Goal: Task Accomplishment & Management: Complete application form

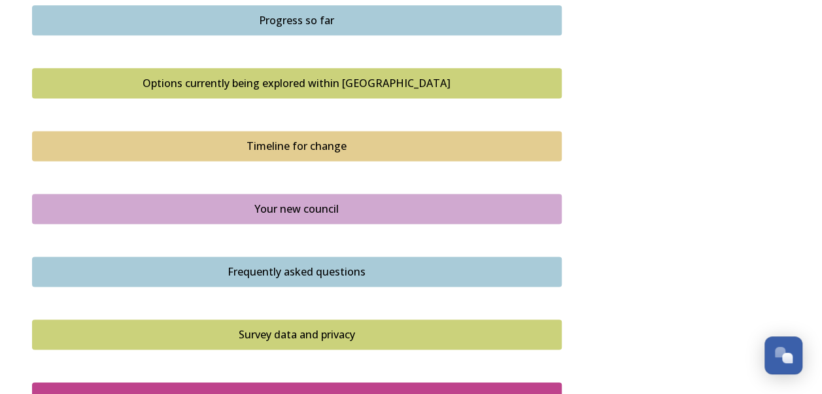
scroll to position [850, 0]
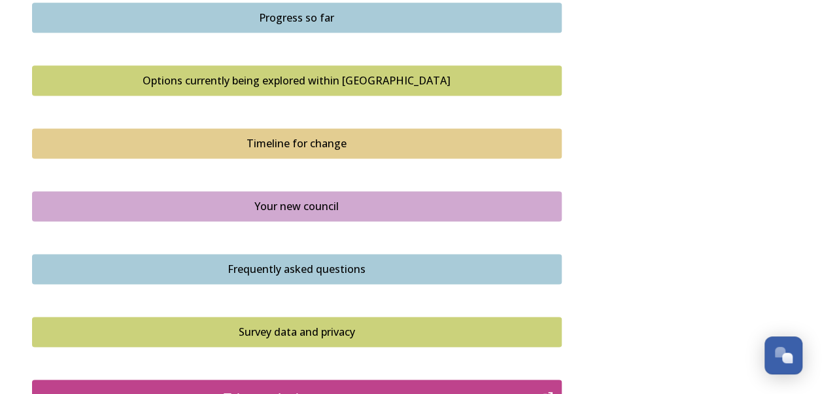
click at [298, 80] on div "Options currently being explored within [GEOGRAPHIC_DATA]" at bounding box center [296, 81] width 515 height 16
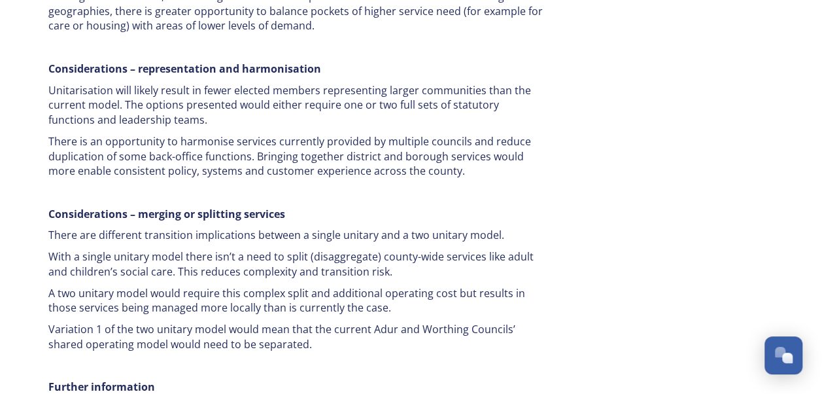
scroll to position [2624, 0]
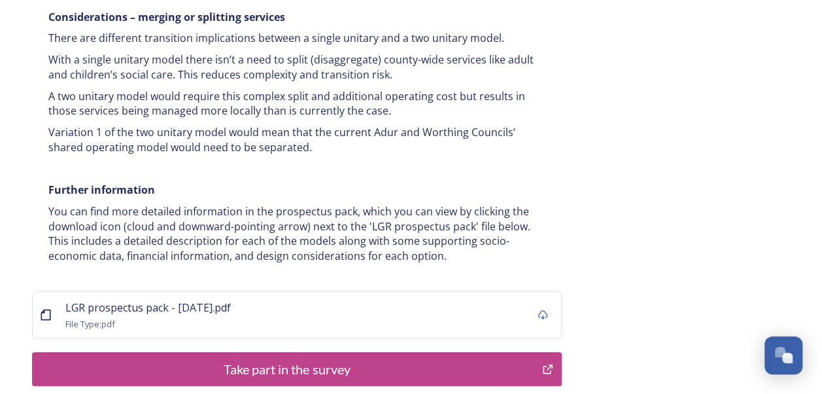
click at [311, 359] on div "Take part in the survey" at bounding box center [287, 369] width 496 height 20
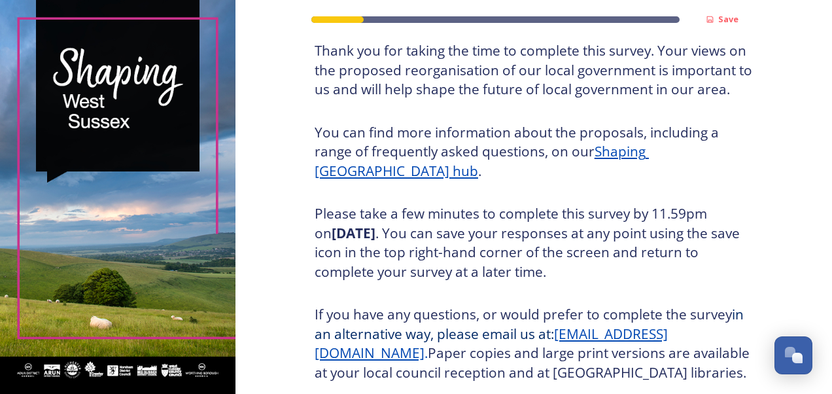
scroll to position [196, 0]
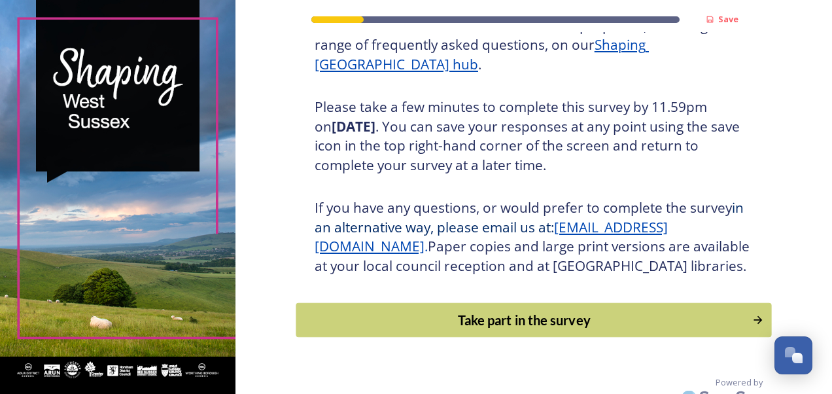
click at [536, 330] on div "Take part in the survey" at bounding box center [524, 320] width 442 height 20
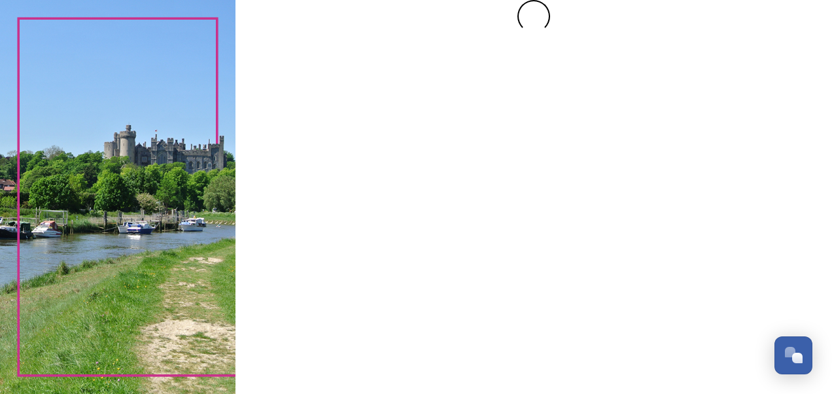
scroll to position [0, 0]
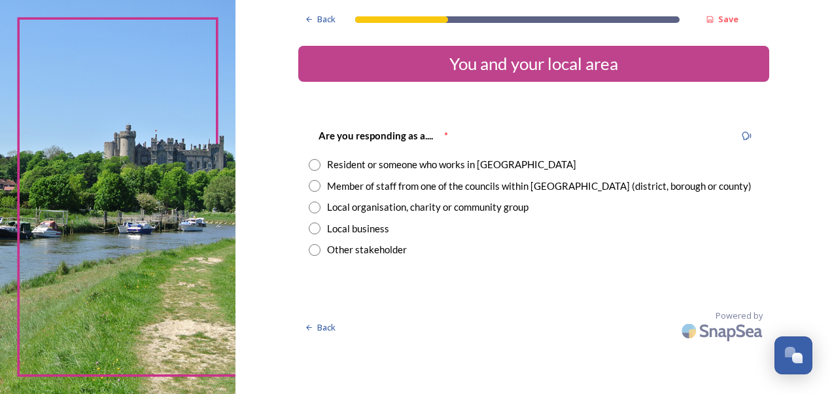
click at [313, 164] on input "radio" at bounding box center [315, 165] width 12 height 12
radio input "true"
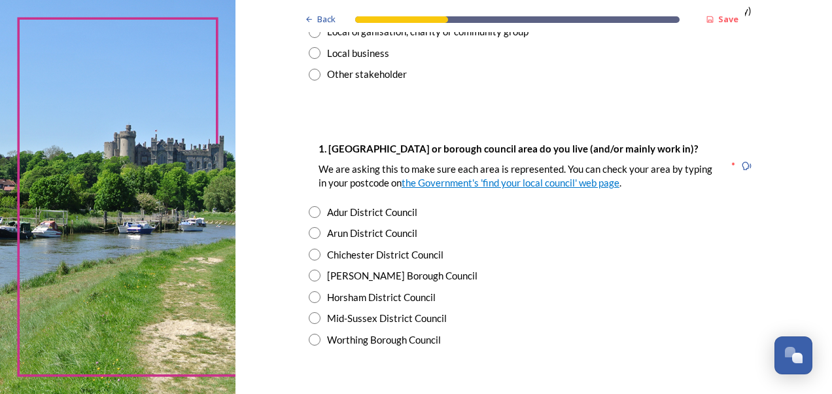
scroll to position [196, 0]
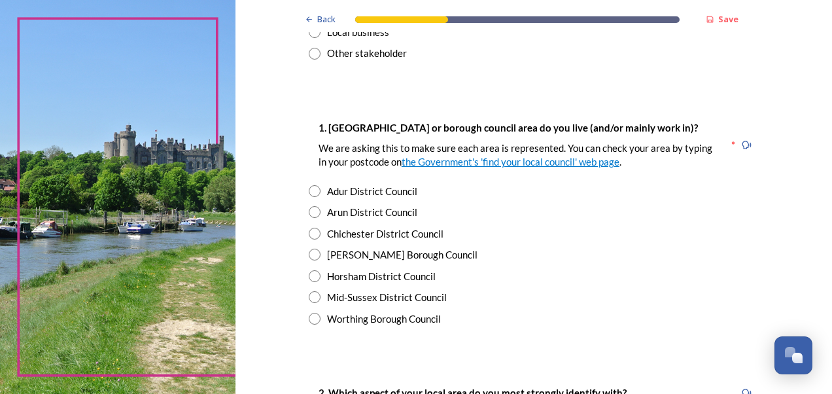
click at [309, 296] on input "radio" at bounding box center [315, 297] width 12 height 12
radio input "true"
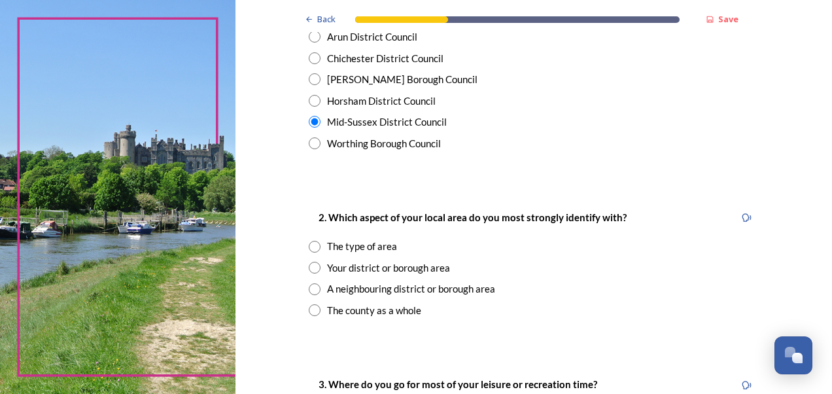
scroll to position [392, 0]
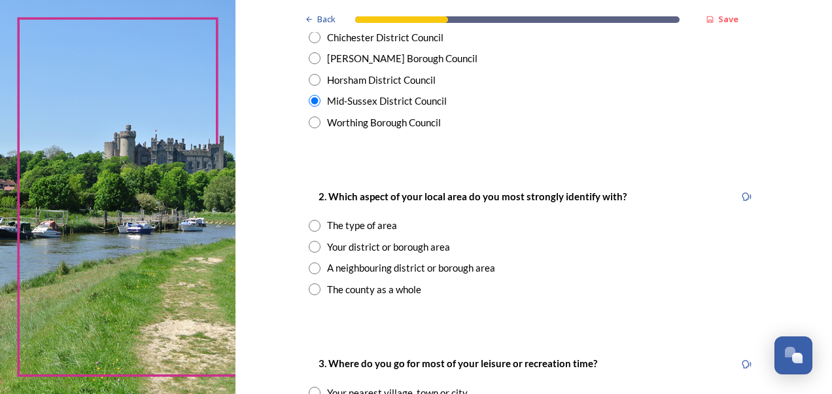
click at [309, 289] on input "radio" at bounding box center [315, 289] width 12 height 12
radio input "true"
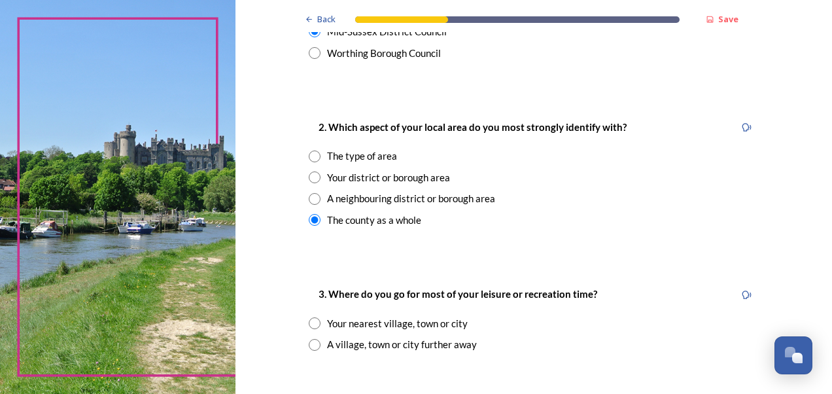
scroll to position [523, 0]
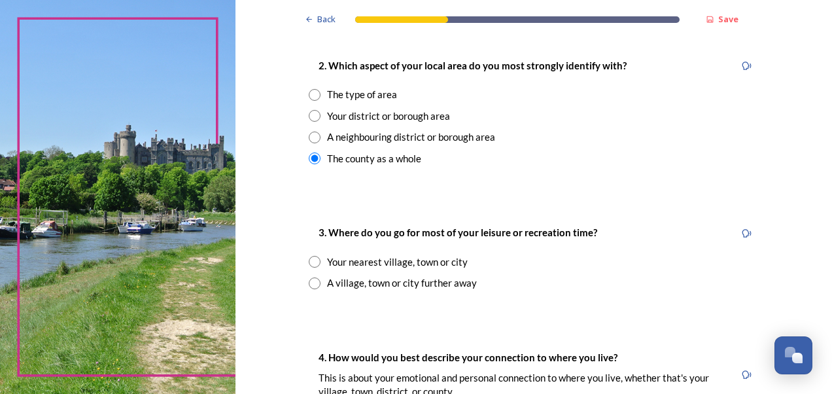
click at [309, 283] on input "radio" at bounding box center [315, 283] width 12 height 12
radio input "true"
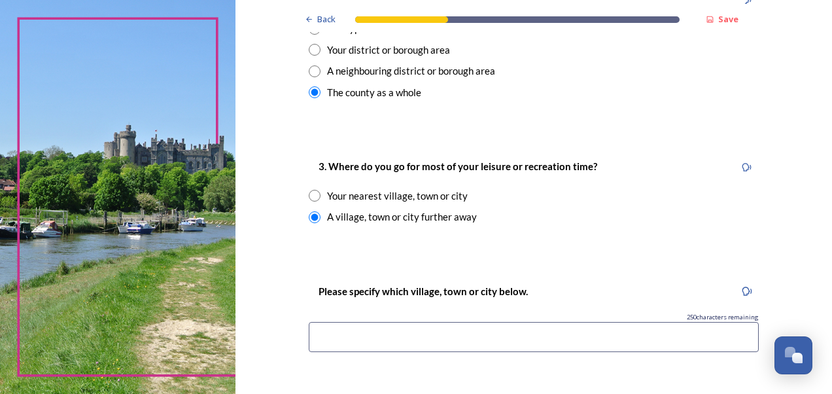
scroll to position [654, 0]
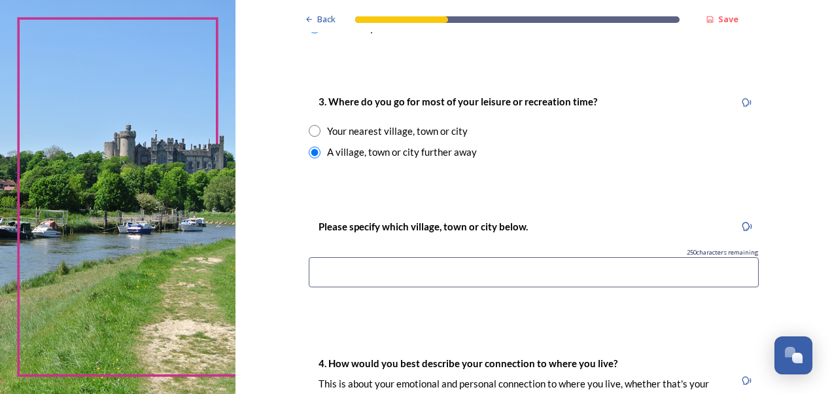
click at [355, 267] on input at bounding box center [534, 272] width 450 height 30
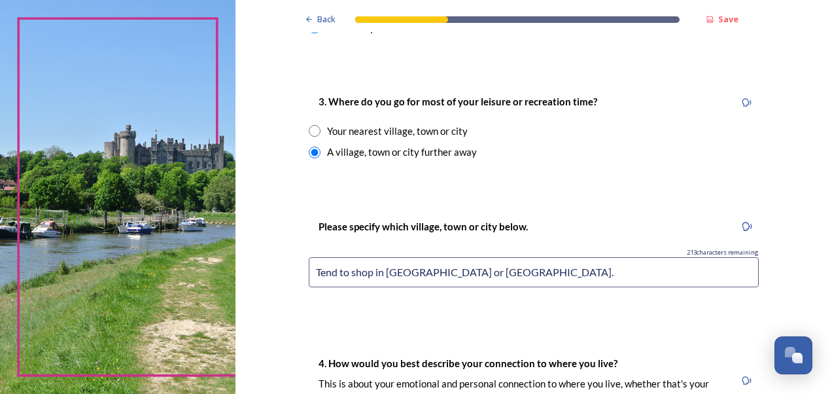
click at [499, 272] on input "Tend to shop in [GEOGRAPHIC_DATA] or [GEOGRAPHIC_DATA]." at bounding box center [534, 272] width 450 height 30
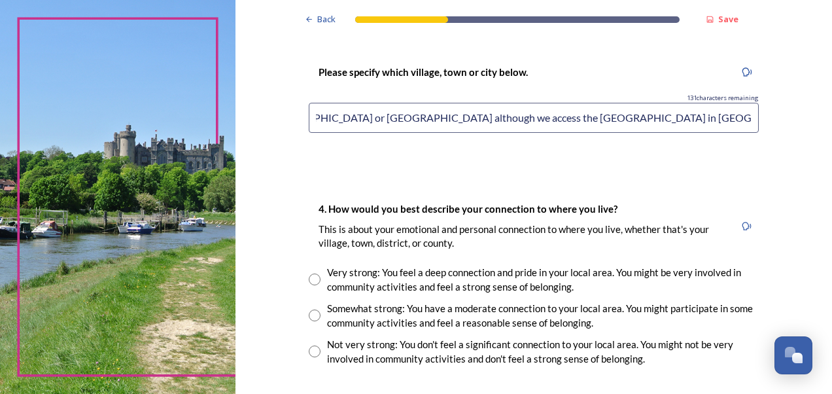
scroll to position [850, 0]
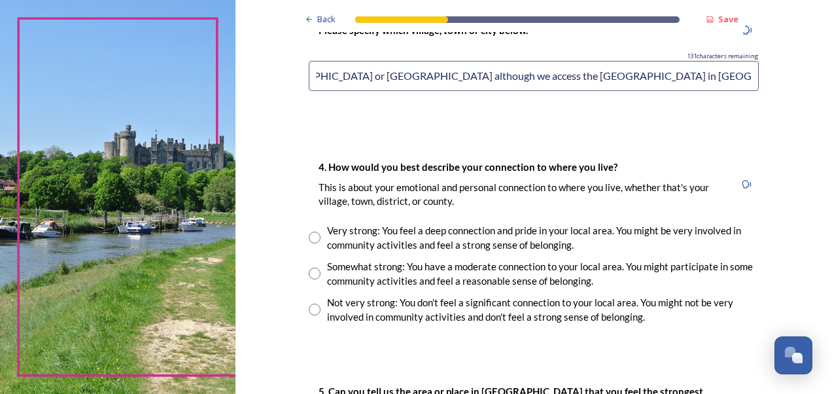
type input "Tend to shop in [GEOGRAPHIC_DATA] or [GEOGRAPHIC_DATA] although we access the […"
drag, startPoint x: 311, startPoint y: 275, endPoint x: 421, endPoint y: 254, distance: 112.0
click at [313, 274] on input "radio" at bounding box center [315, 274] width 12 height 12
radio input "true"
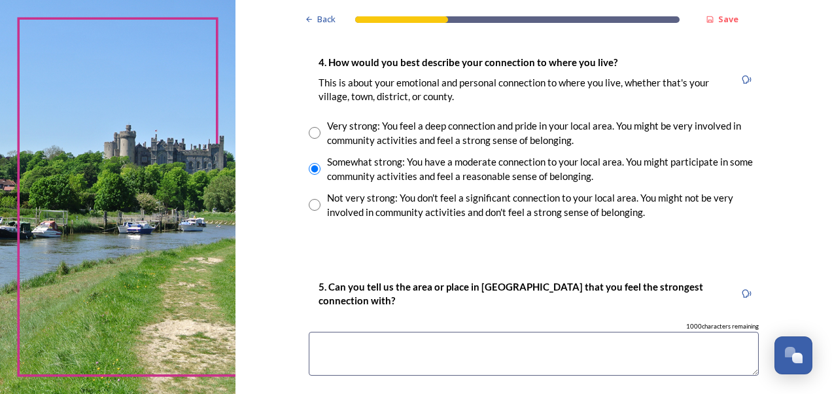
scroll to position [1047, 0]
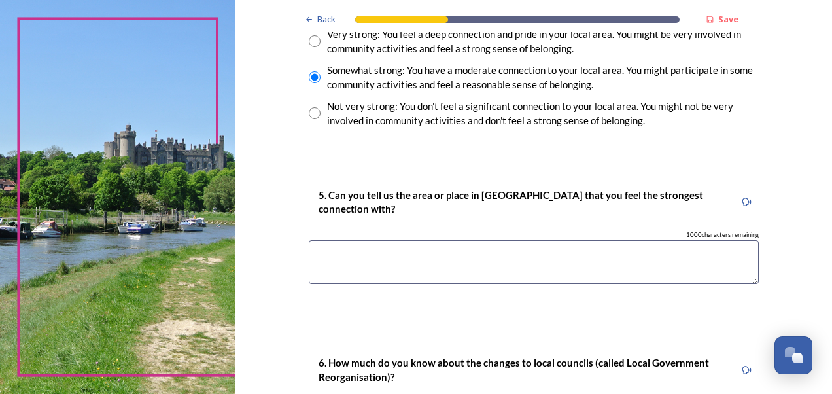
click at [354, 252] on textarea at bounding box center [534, 262] width 450 height 44
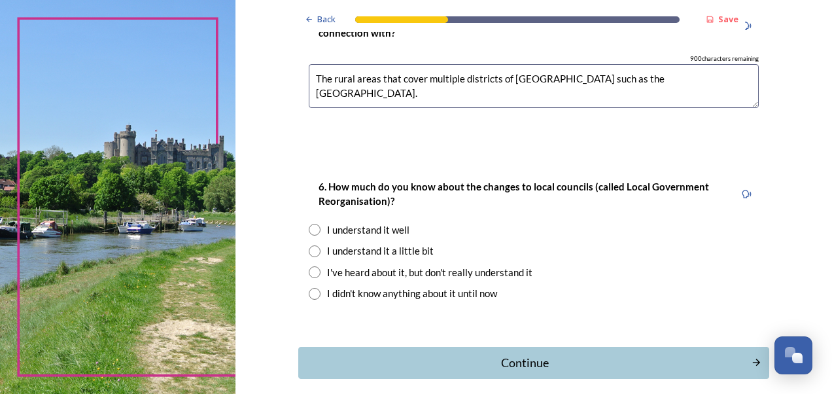
scroll to position [1243, 0]
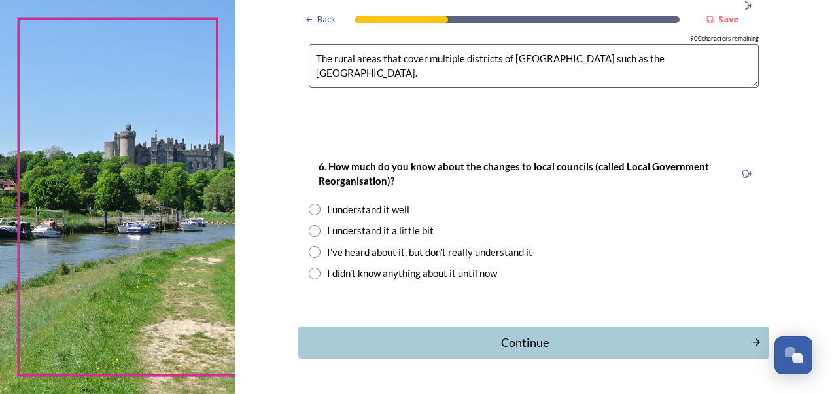
type textarea "The rural areas that cover multiple districts of [GEOGRAPHIC_DATA] such as the …"
click at [311, 209] on input "radio" at bounding box center [315, 209] width 12 height 12
radio input "true"
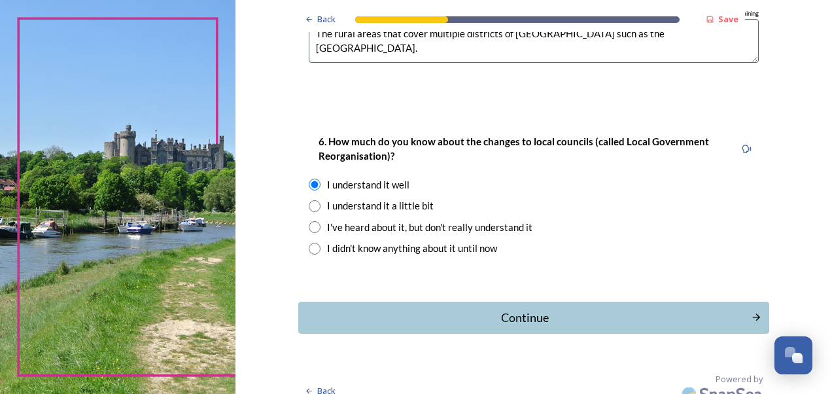
scroll to position [1282, 0]
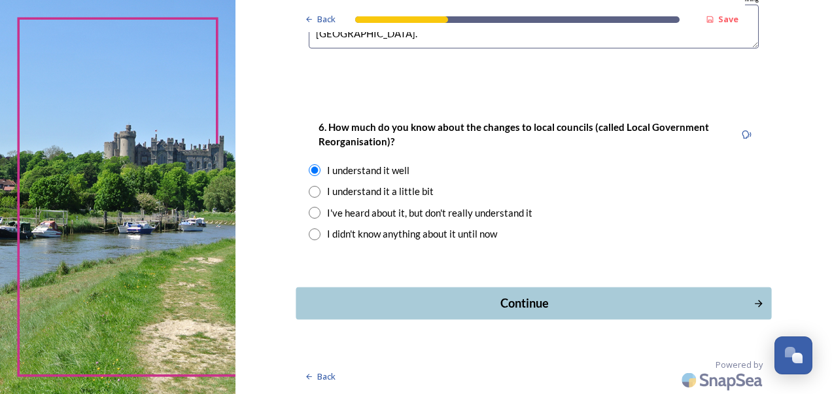
click at [513, 296] on div "Continue" at bounding box center [524, 303] width 443 height 18
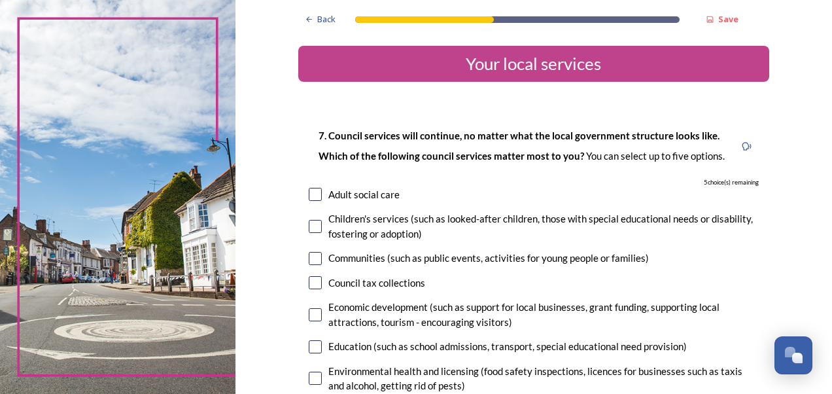
click at [313, 226] on input "checkbox" at bounding box center [315, 226] width 13 height 13
checkbox input "true"
click at [309, 193] on input "checkbox" at bounding box center [315, 194] width 13 height 13
checkbox input "true"
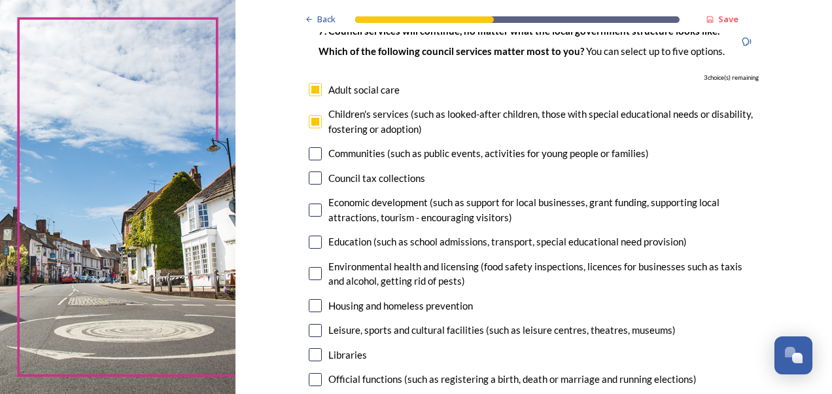
scroll to position [131, 0]
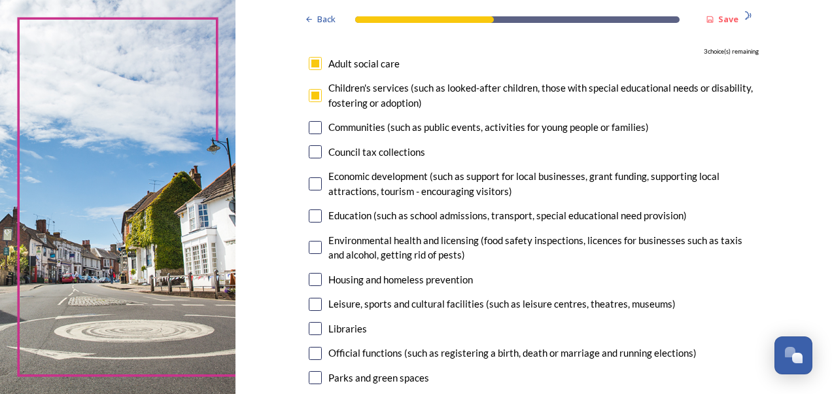
click at [311, 215] on input "checkbox" at bounding box center [315, 215] width 13 height 13
checkbox input "true"
click at [312, 280] on input "checkbox" at bounding box center [315, 279] width 13 height 13
checkbox input "true"
click at [309, 305] on input "checkbox" at bounding box center [315, 304] width 13 height 13
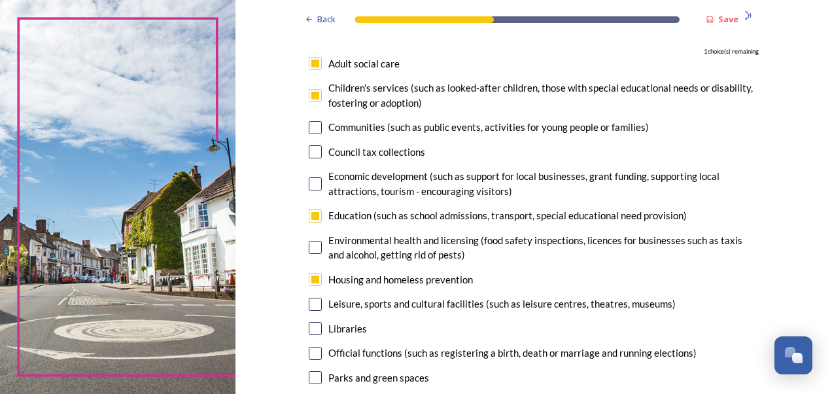
checkbox input "true"
click at [311, 327] on input "checkbox" at bounding box center [315, 328] width 13 height 13
checkbox input "false"
drag, startPoint x: 308, startPoint y: 63, endPoint x: 327, endPoint y: 82, distance: 27.3
click at [309, 63] on input "checkbox" at bounding box center [315, 63] width 13 height 13
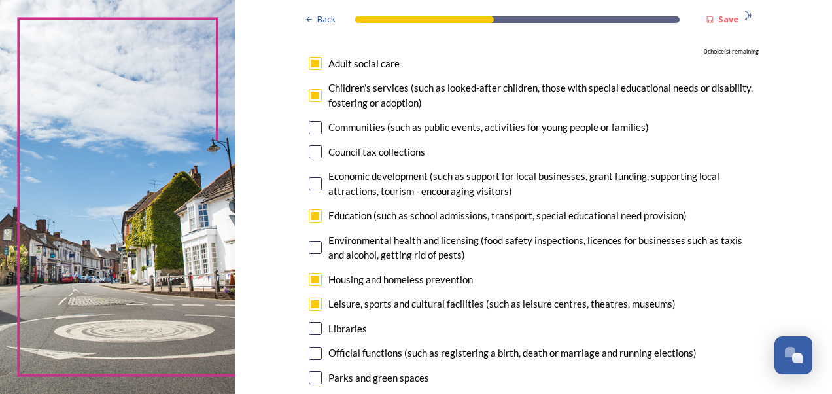
checkbox input "false"
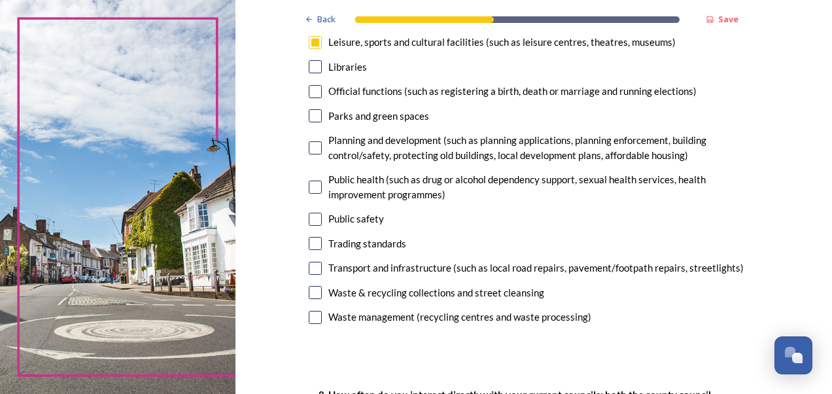
scroll to position [523, 0]
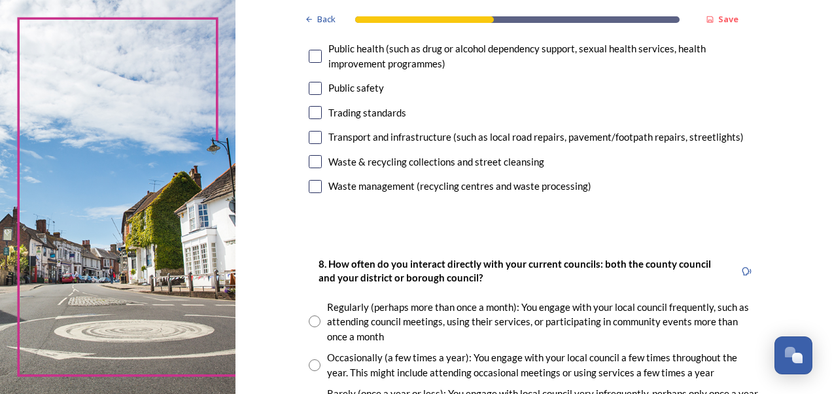
click at [313, 135] on input "checkbox" at bounding box center [315, 137] width 13 height 13
checkbox input "true"
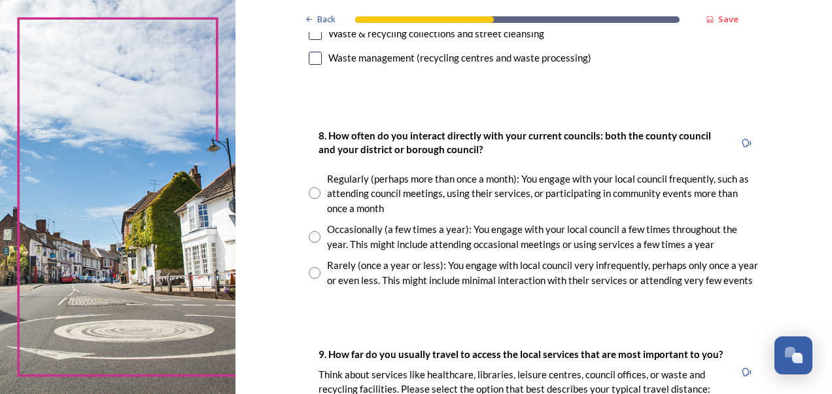
scroll to position [654, 0]
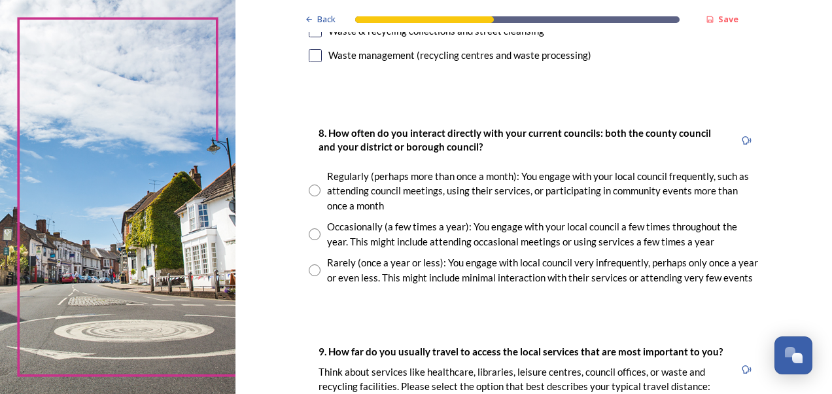
click at [309, 233] on input "radio" at bounding box center [315, 234] width 12 height 12
radio input "true"
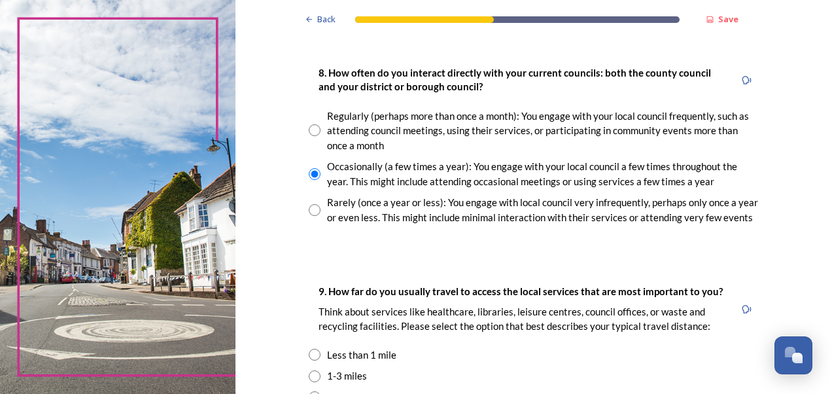
scroll to position [785, 0]
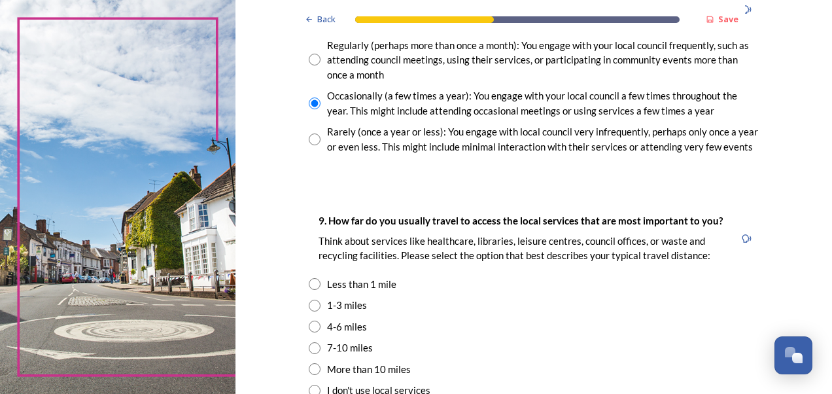
drag, startPoint x: 311, startPoint y: 305, endPoint x: 354, endPoint y: 292, distance: 44.3
click at [311, 305] on input "radio" at bounding box center [315, 306] width 12 height 12
radio input "true"
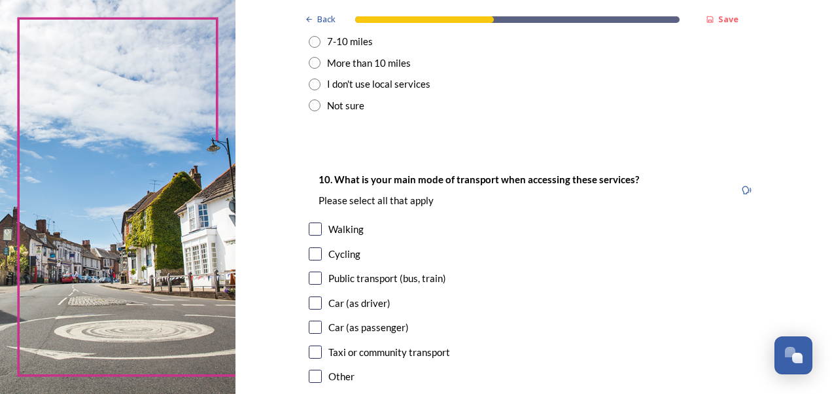
scroll to position [1112, 0]
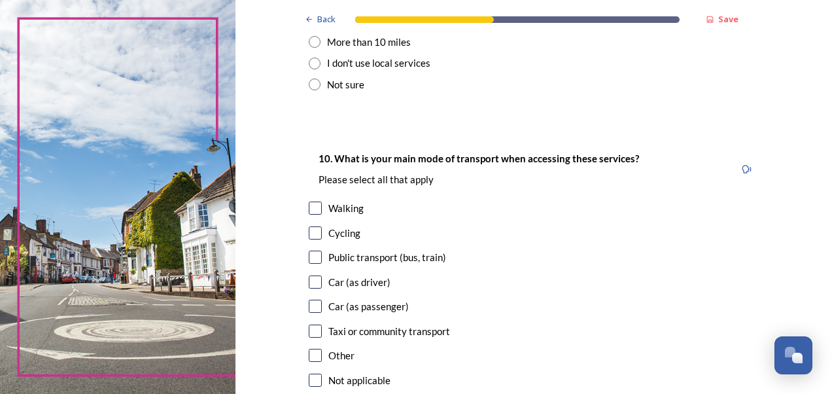
click at [311, 209] on input "checkbox" at bounding box center [315, 207] width 13 height 13
checkbox input "true"
click at [314, 257] on input "checkbox" at bounding box center [315, 257] width 13 height 13
checkbox input "true"
click at [309, 281] on input "checkbox" at bounding box center [315, 281] width 13 height 13
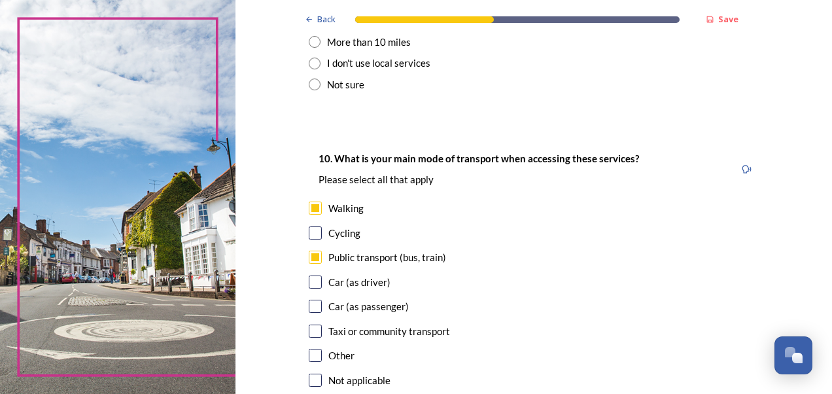
checkbox input "true"
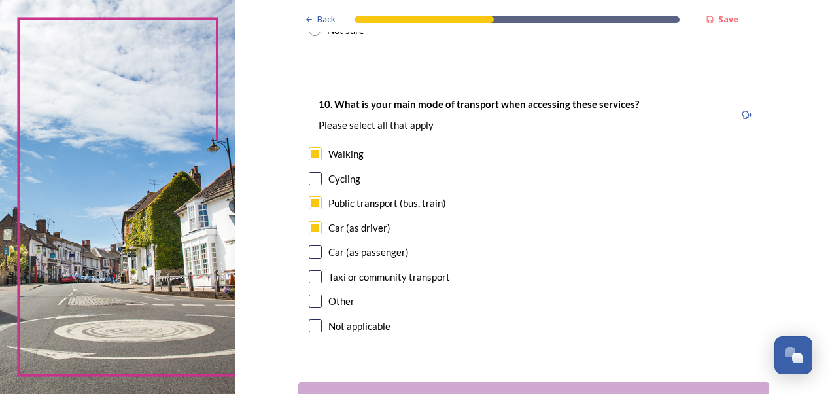
scroll to position [1262, 0]
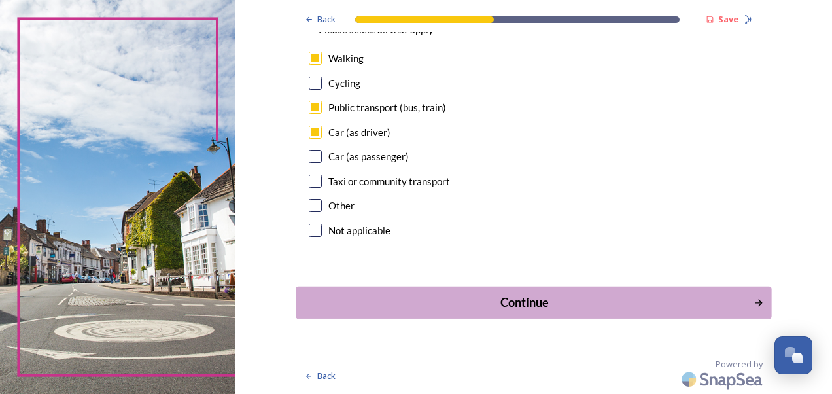
click at [547, 308] on div "Continue" at bounding box center [524, 303] width 443 height 18
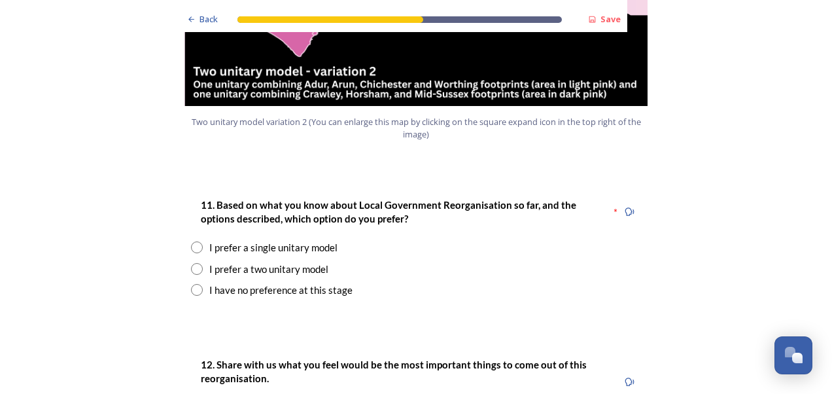
scroll to position [1635, 0]
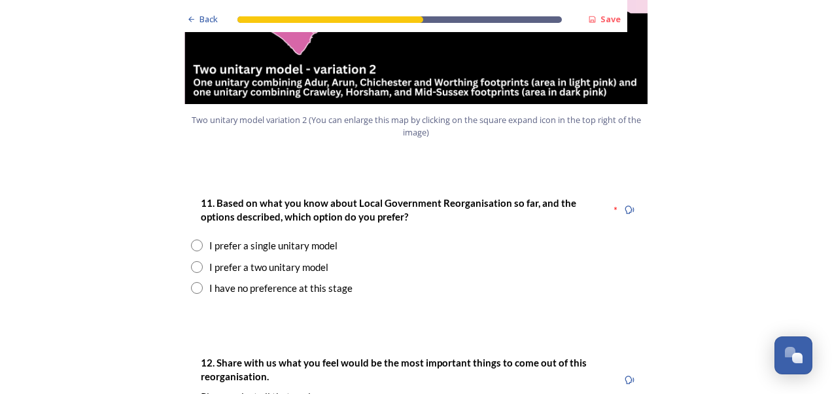
click at [191, 239] on input "radio" at bounding box center [197, 245] width 12 height 12
radio input "true"
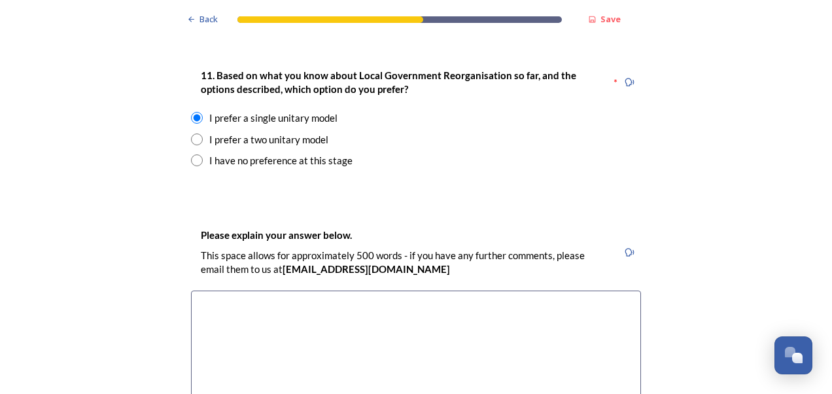
scroll to position [1766, 0]
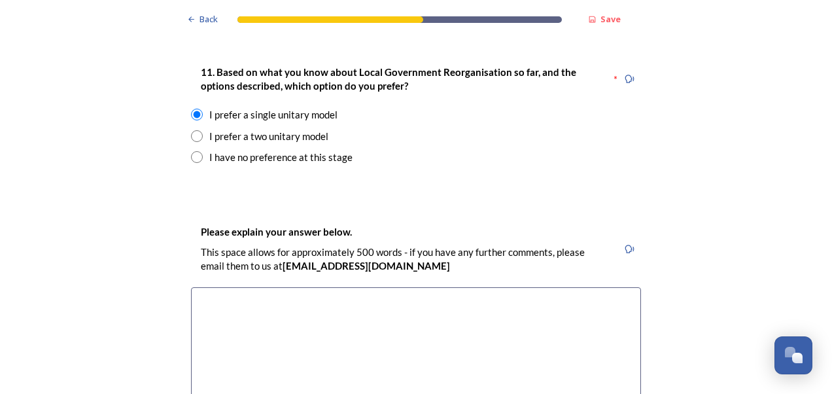
click at [217, 287] on textarea at bounding box center [416, 360] width 450 height 147
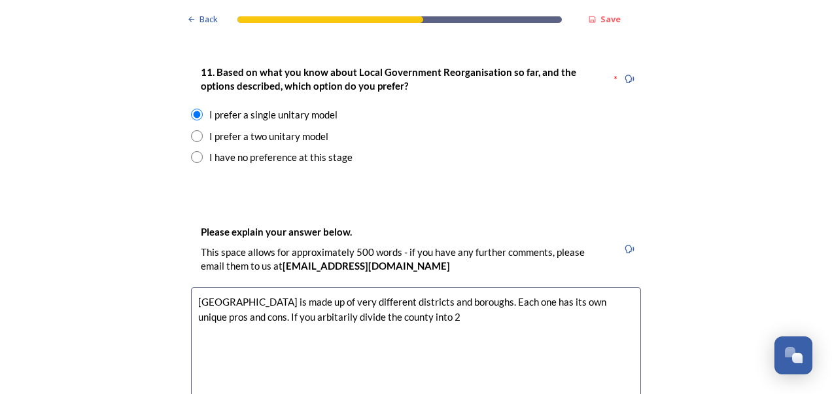
click at [260, 287] on textarea "[GEOGRAPHIC_DATA] is made up of very different districts and boroughs. Each one…" at bounding box center [416, 360] width 450 height 147
click at [399, 287] on textarea "[GEOGRAPHIC_DATA] is made up of very different districts and boroughs. Each one…" at bounding box center [416, 360] width 450 height 147
drag, startPoint x: 423, startPoint y: 279, endPoint x: 423, endPoint y: 290, distance: 11.1
click at [421, 287] on textarea "[GEOGRAPHIC_DATA] is made up of very different districts and boroughs. Each one…" at bounding box center [416, 360] width 450 height 147
click at [519, 287] on textarea "[GEOGRAPHIC_DATA] is made up of very different districts and boroughs. Each one…" at bounding box center [416, 360] width 450 height 147
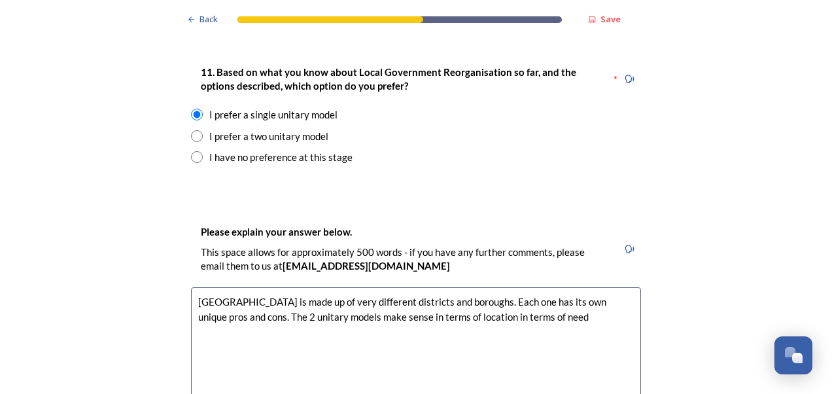
click at [442, 287] on textarea "[GEOGRAPHIC_DATA] is made up of very different districts and boroughs. Each one…" at bounding box center [416, 360] width 450 height 147
click at [555, 287] on textarea "[GEOGRAPHIC_DATA] is made up of very different districts and boroughs. Each one…" at bounding box center [416, 360] width 450 height 147
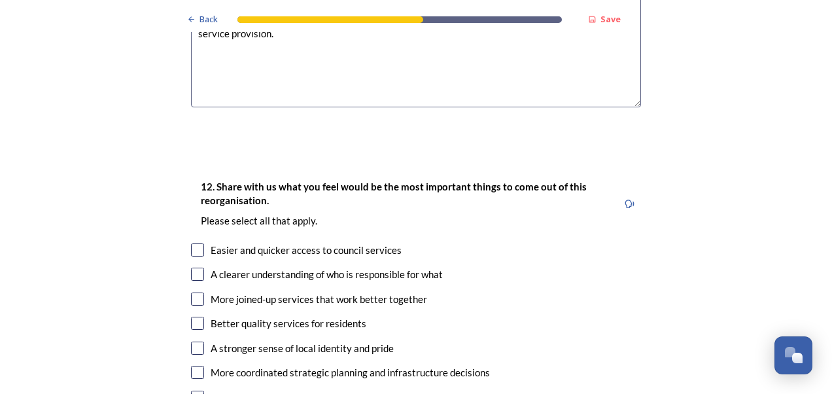
scroll to position [2158, 0]
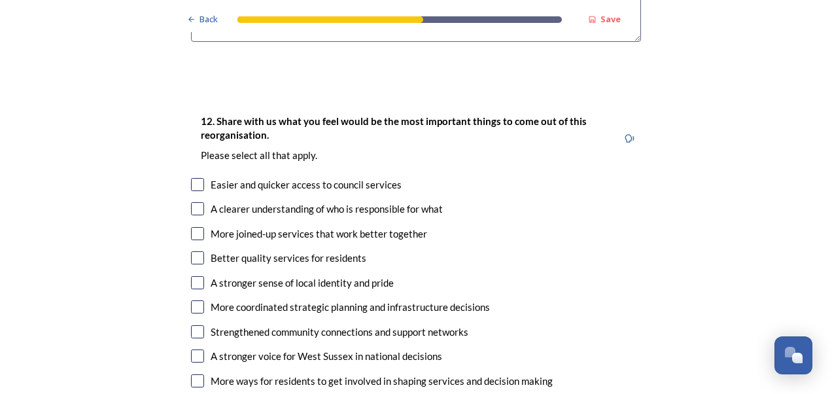
type textarea "[GEOGRAPHIC_DATA] is made up of very different districts and boroughs. Each one…"
click at [192, 178] on input "checkbox" at bounding box center [197, 184] width 13 height 13
checkbox input "true"
click at [195, 202] on input "checkbox" at bounding box center [197, 208] width 13 height 13
checkbox input "true"
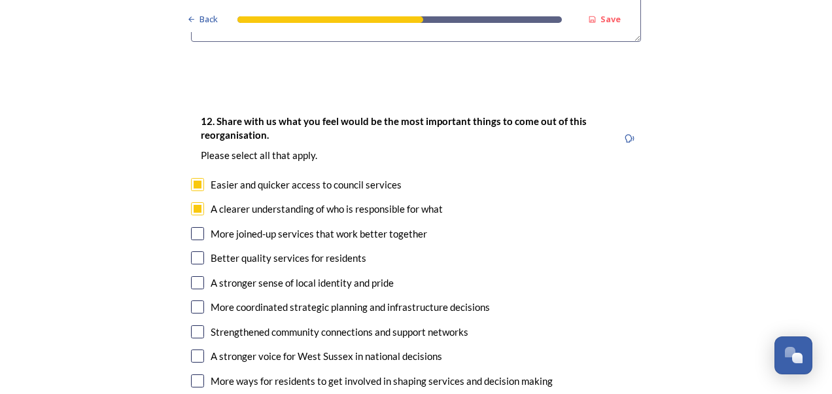
click at [198, 227] on input "checkbox" at bounding box center [197, 233] width 13 height 13
checkbox input "true"
click at [192, 251] on input "checkbox" at bounding box center [197, 257] width 13 height 13
checkbox input "true"
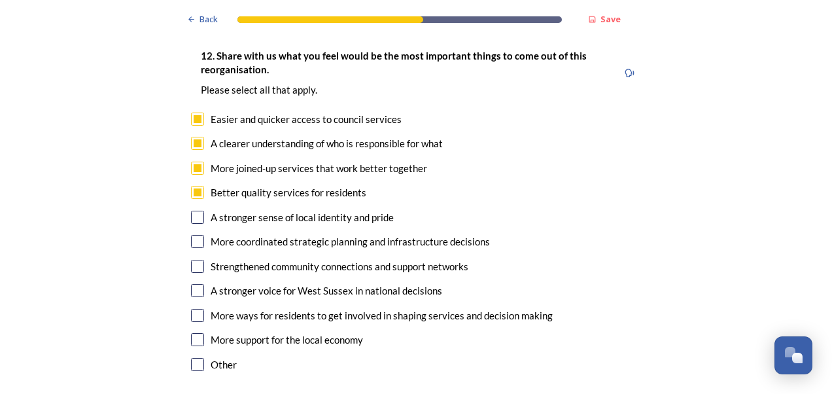
click at [195, 284] on input "checkbox" at bounding box center [197, 290] width 13 height 13
checkbox input "true"
click at [193, 309] on input "checkbox" at bounding box center [197, 315] width 13 height 13
checkbox input "true"
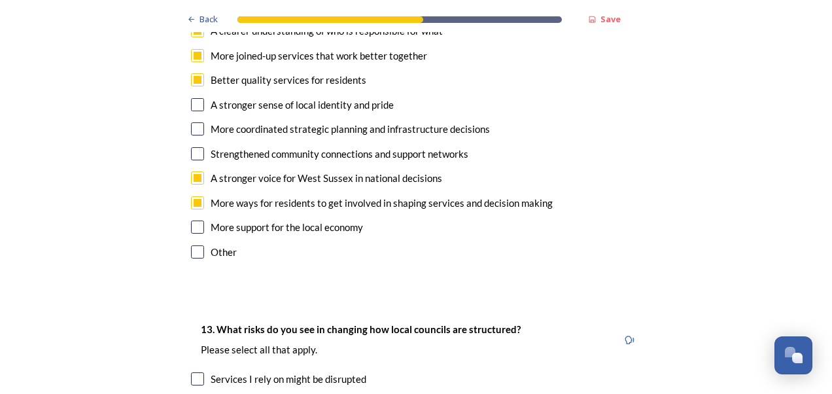
scroll to position [2486, 0]
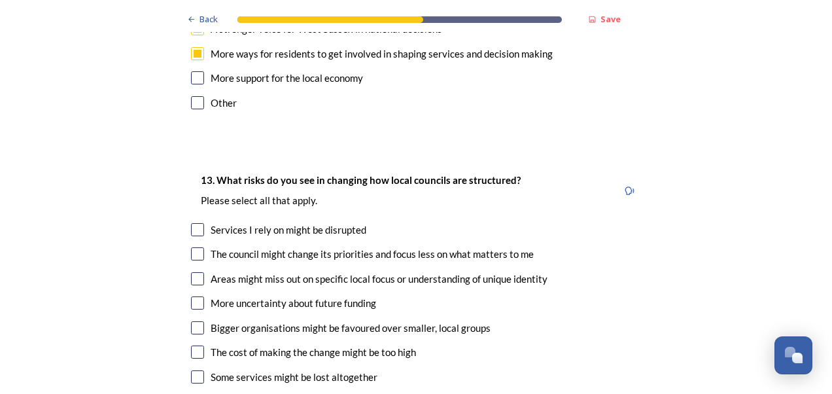
click at [194, 247] on input "checkbox" at bounding box center [197, 253] width 13 height 13
checkbox input "true"
click at [192, 272] on input "checkbox" at bounding box center [197, 278] width 13 height 13
checkbox input "true"
click at [194, 321] on input "checkbox" at bounding box center [197, 327] width 13 height 13
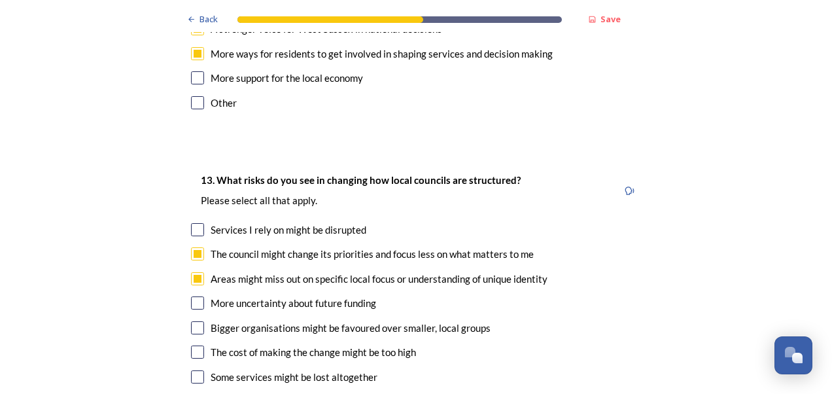
checkbox input "true"
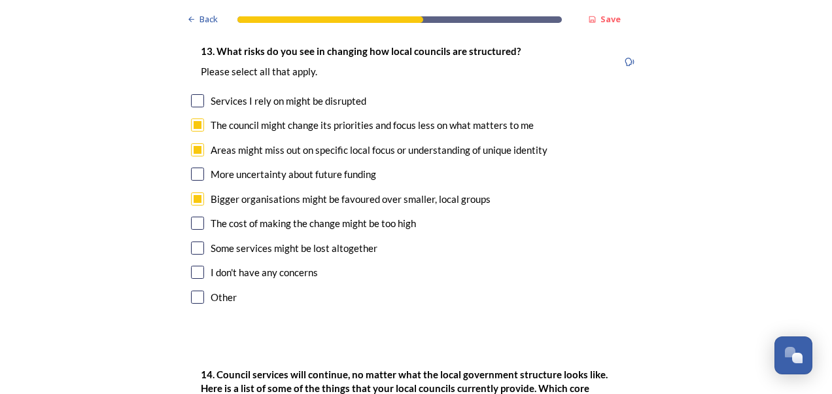
scroll to position [2616, 0]
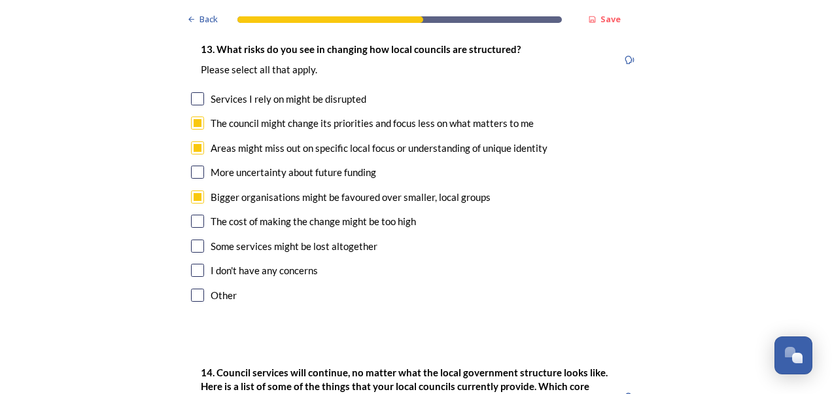
drag, startPoint x: 193, startPoint y: 208, endPoint x: 271, endPoint y: 204, distance: 77.9
click at [196, 239] on input "checkbox" at bounding box center [197, 245] width 13 height 13
checkbox input "true"
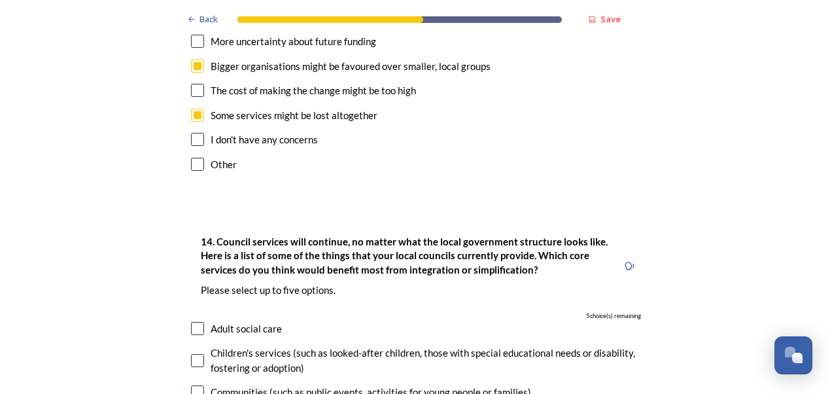
scroll to position [2878, 0]
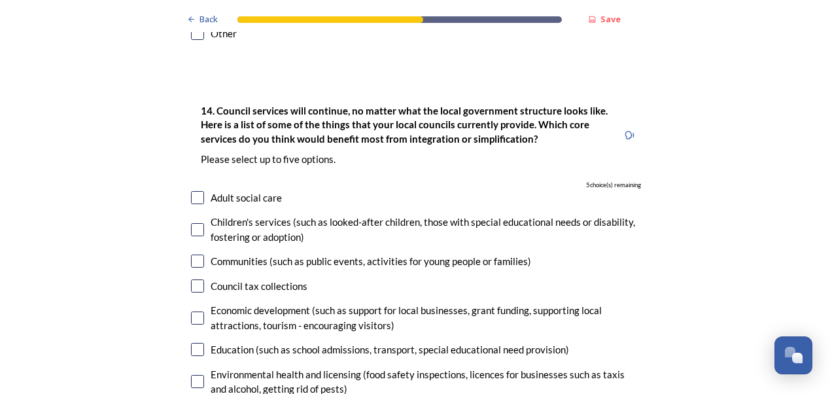
click at [194, 191] on input "checkbox" at bounding box center [197, 197] width 13 height 13
checkbox input "true"
click at [192, 223] on input "checkbox" at bounding box center [197, 229] width 13 height 13
checkbox input "true"
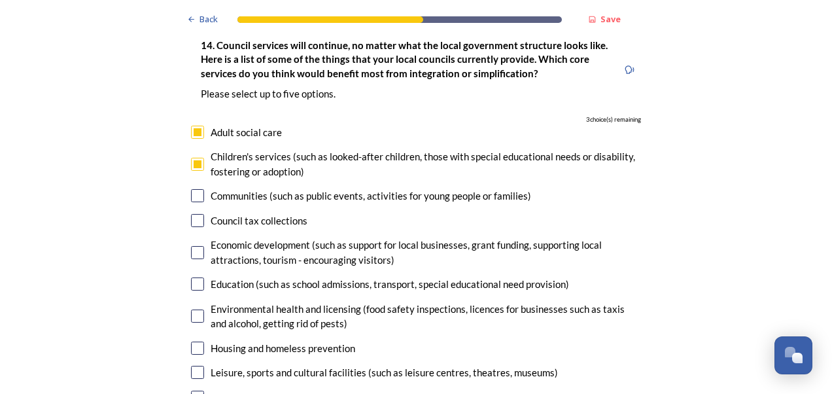
scroll to position [3009, 0]
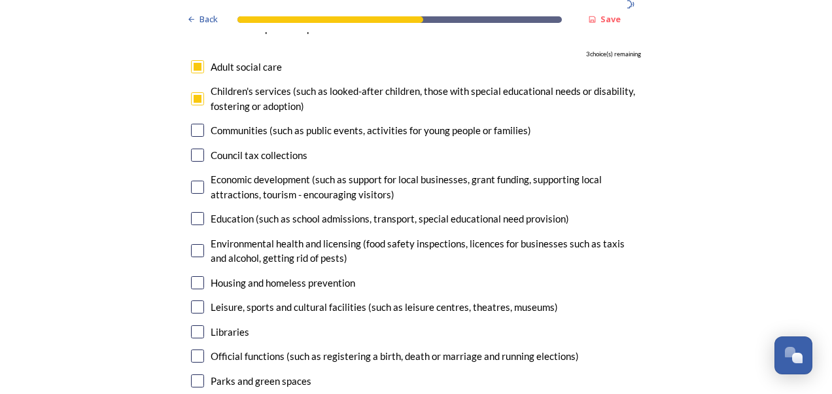
click at [196, 276] on input "checkbox" at bounding box center [197, 282] width 13 height 13
checkbox input "true"
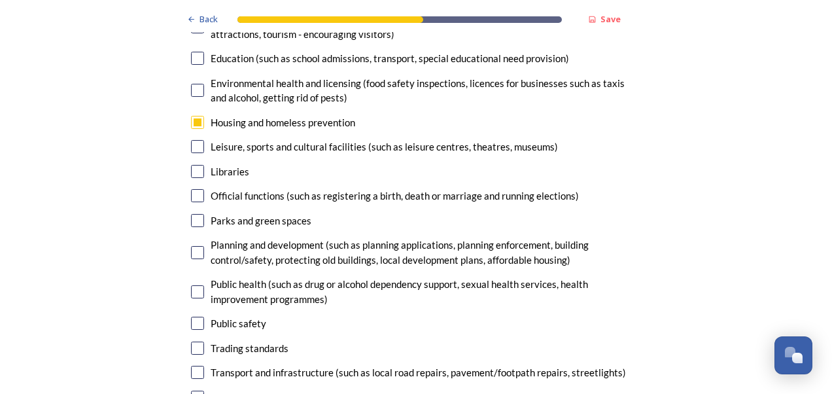
scroll to position [3205, 0]
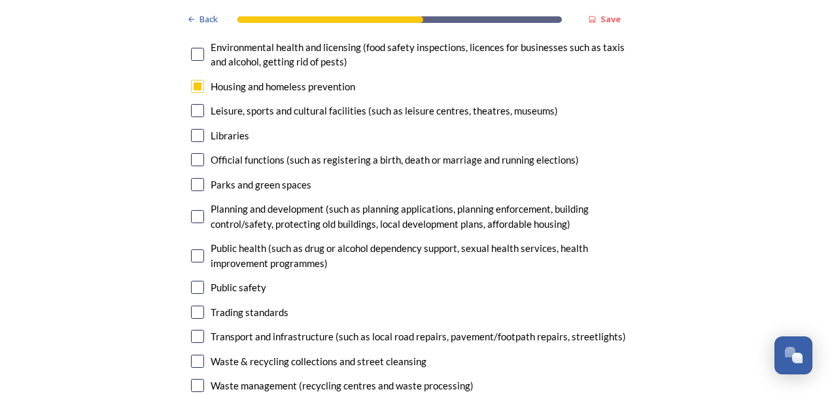
click at [196, 210] on input "checkbox" at bounding box center [197, 216] width 13 height 13
checkbox input "true"
click at [191, 249] on input "checkbox" at bounding box center [197, 255] width 13 height 13
checkbox input "true"
click at [191, 281] on input "checkbox" at bounding box center [197, 287] width 13 height 13
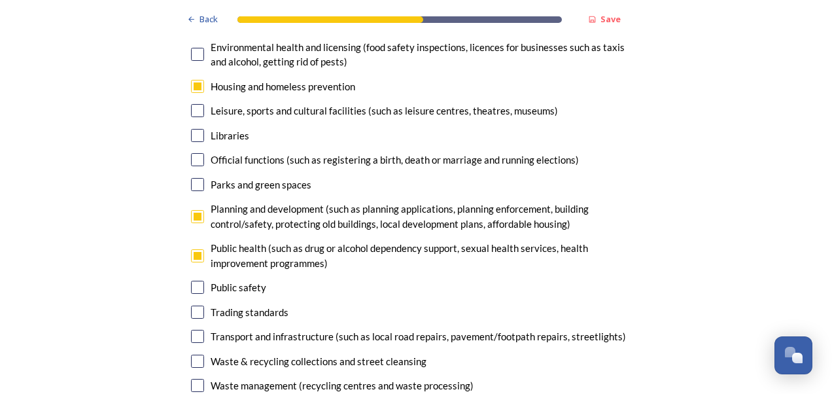
checkbox input "false"
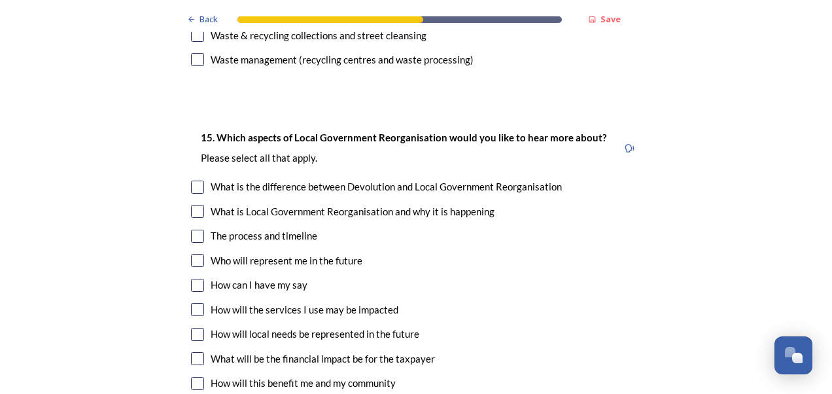
scroll to position [3532, 0]
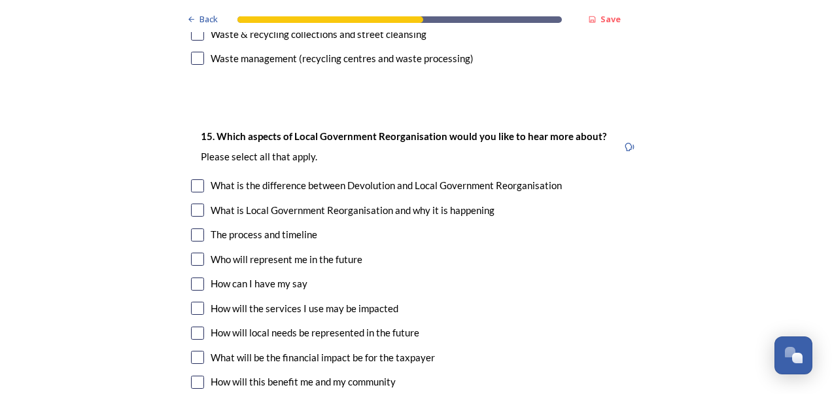
click at [198, 228] on input "checkbox" at bounding box center [197, 234] width 13 height 13
checkbox input "true"
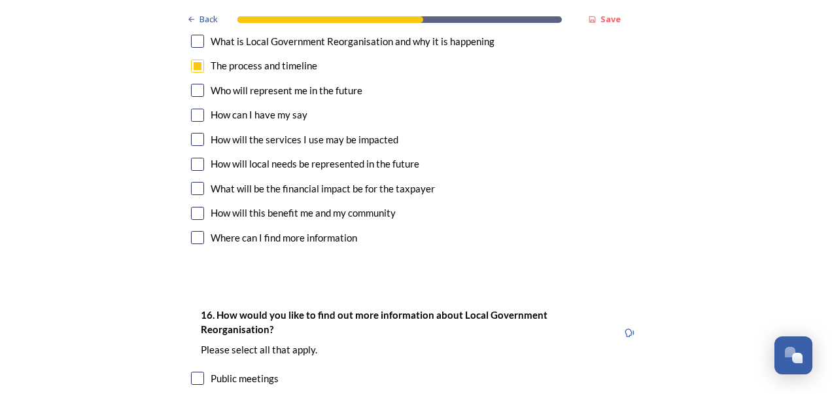
scroll to position [3728, 0]
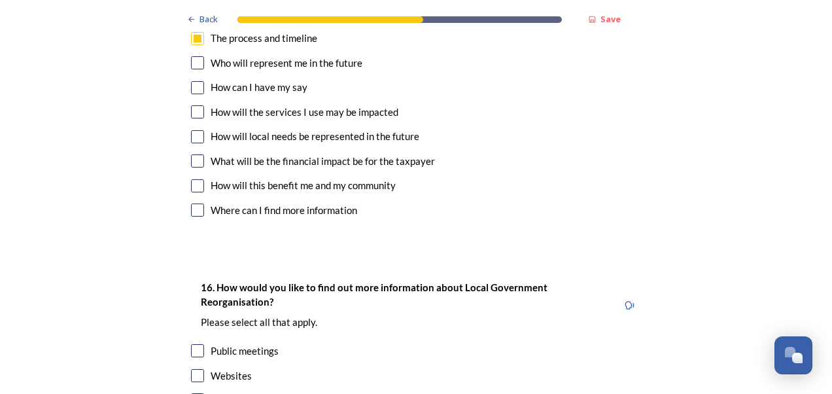
click at [191, 130] on input "checkbox" at bounding box center [197, 136] width 13 height 13
checkbox input "true"
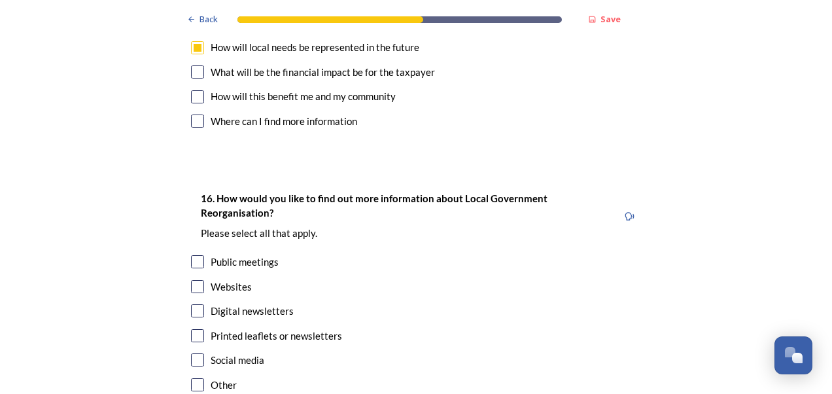
scroll to position [3859, 0]
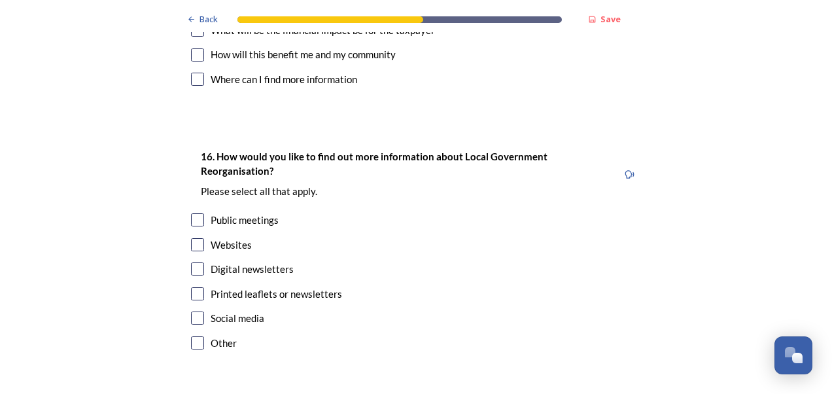
click at [191, 262] on input "checkbox" at bounding box center [197, 268] width 13 height 13
checkbox input "true"
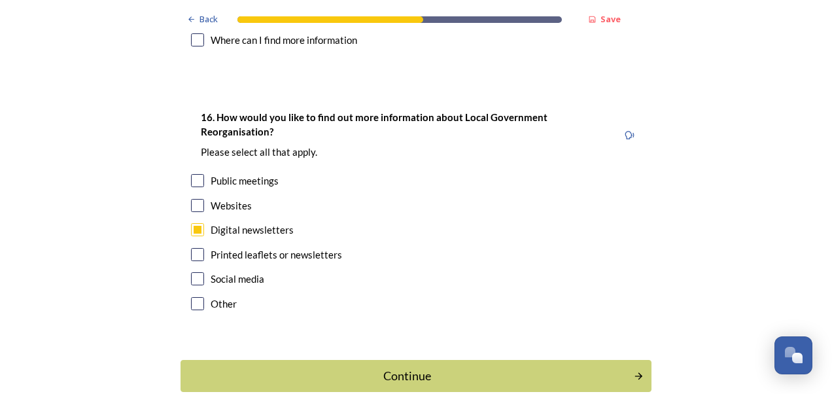
scroll to position [3933, 0]
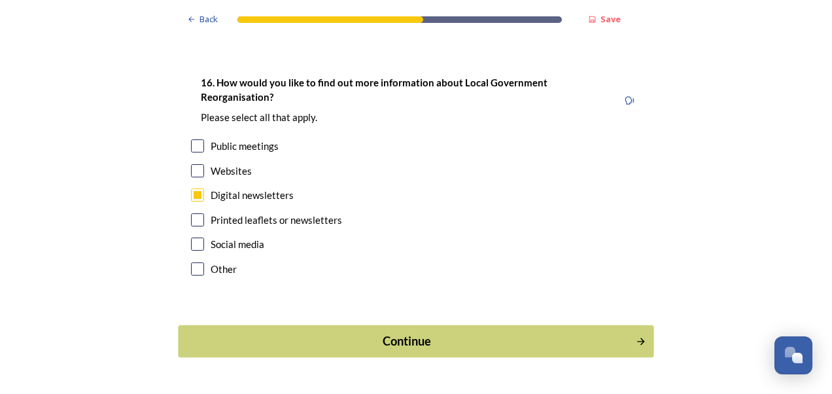
click at [407, 332] on div "Continue" at bounding box center [407, 341] width 443 height 18
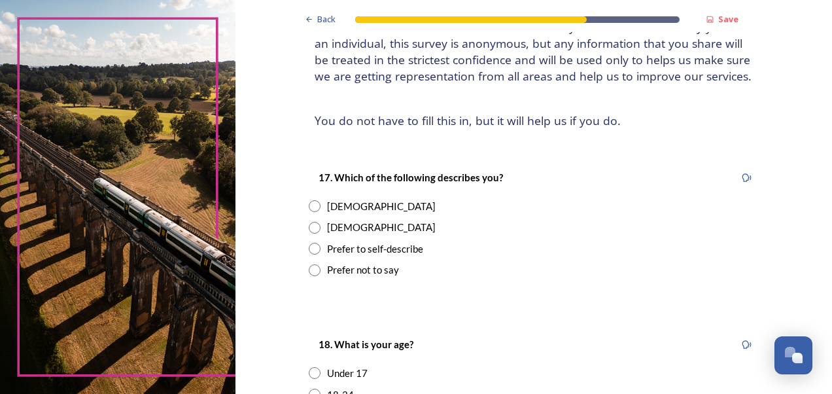
scroll to position [131, 0]
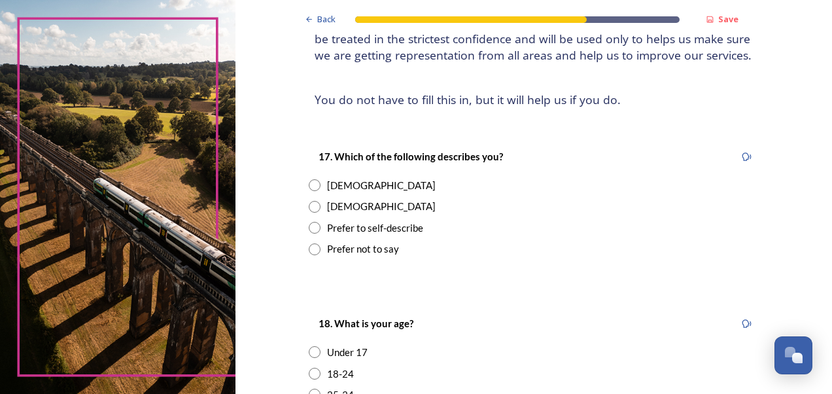
click at [309, 188] on input "radio" at bounding box center [315, 185] width 12 height 12
radio input "true"
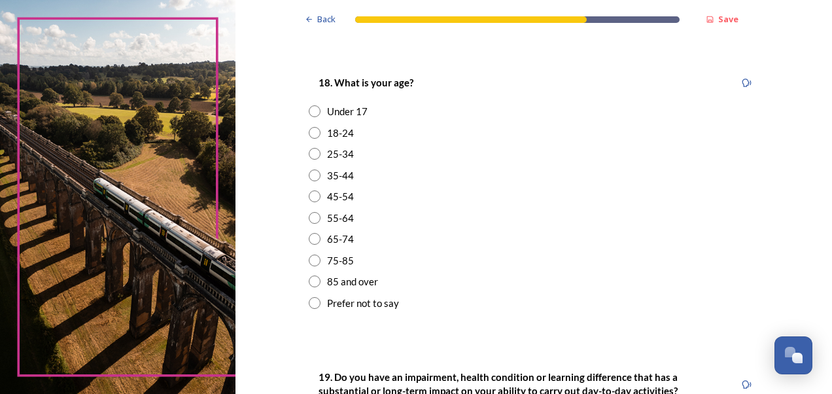
scroll to position [392, 0]
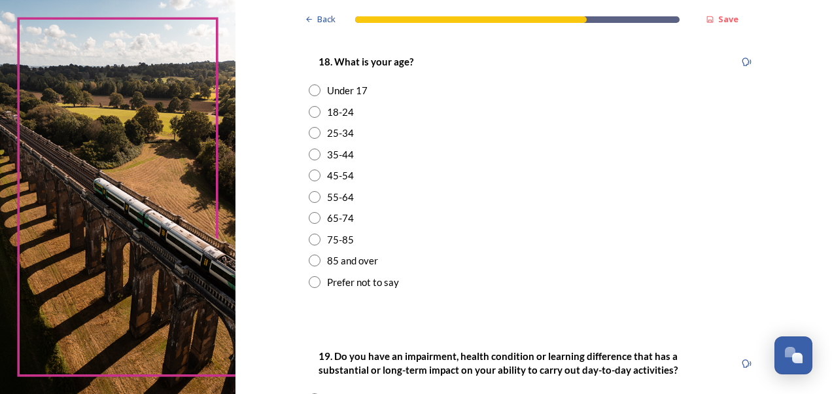
click at [309, 197] on input "radio" at bounding box center [315, 197] width 12 height 12
radio input "true"
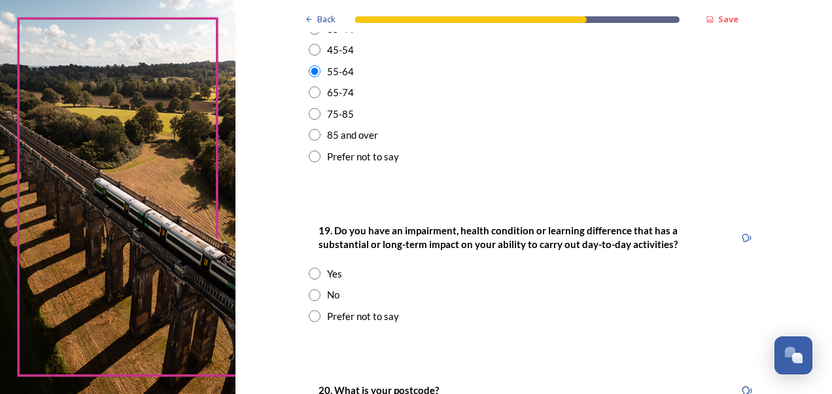
scroll to position [523, 0]
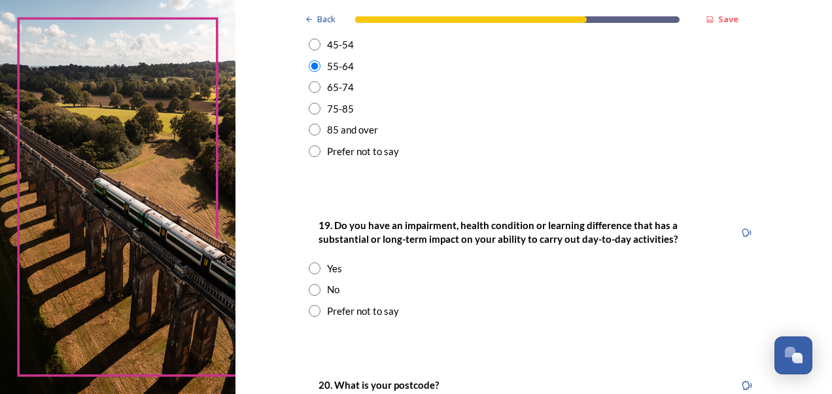
click at [310, 289] on input "radio" at bounding box center [315, 290] width 12 height 12
radio input "true"
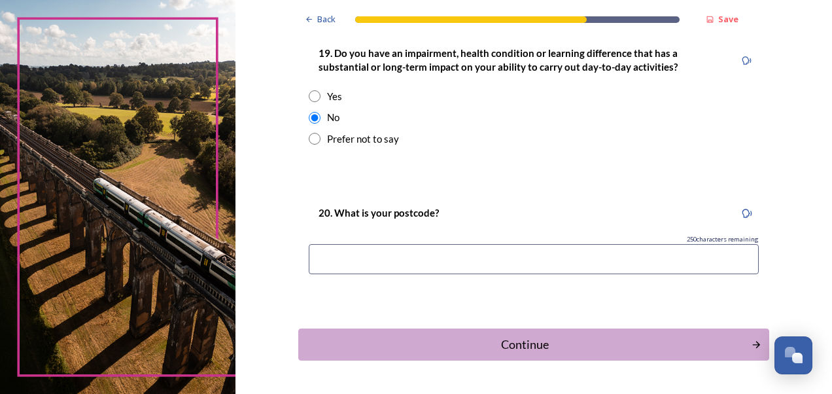
scroll to position [719, 0]
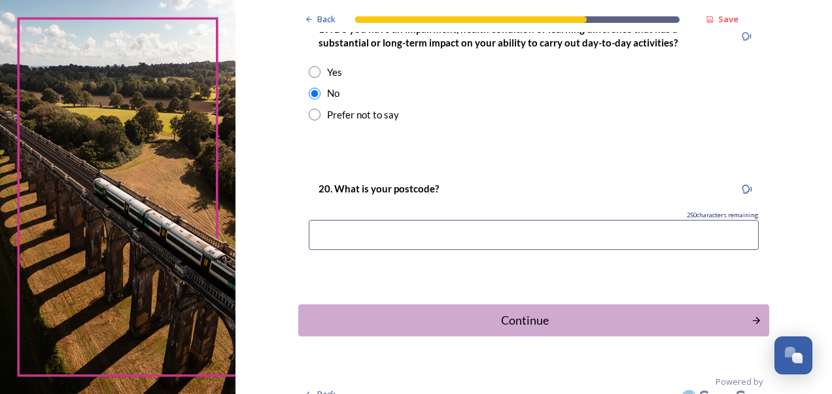
click at [450, 239] on input at bounding box center [534, 235] width 450 height 30
type input "RH17 5BJ"
click at [504, 318] on div "Continue" at bounding box center [524, 320] width 443 height 18
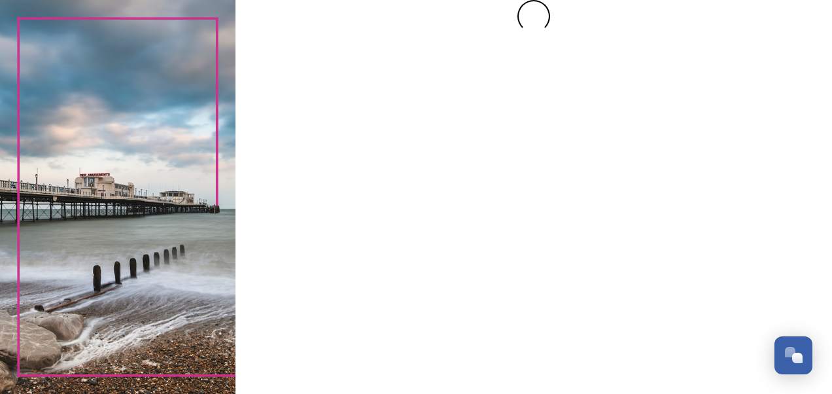
scroll to position [0, 0]
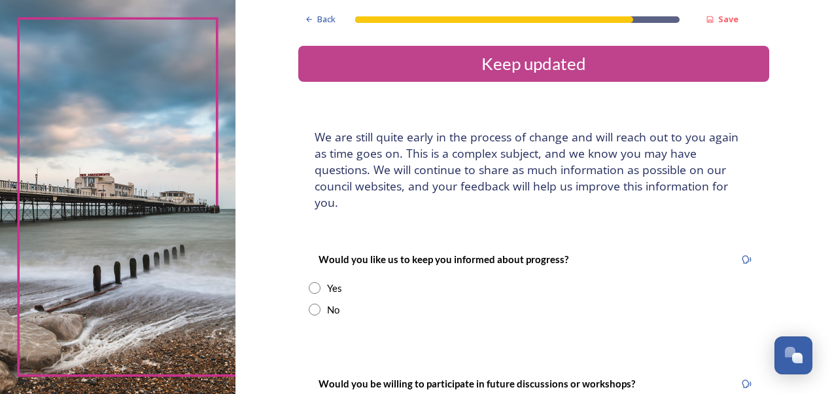
click at [309, 282] on input "radio" at bounding box center [315, 288] width 12 height 12
radio input "true"
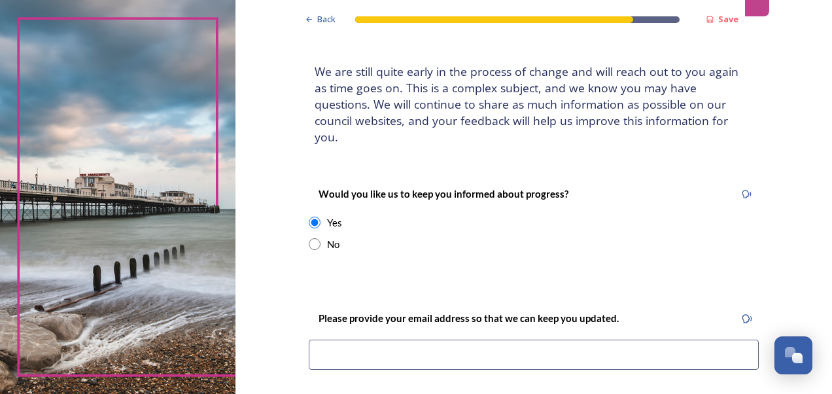
click at [362, 339] on input at bounding box center [534, 354] width 450 height 30
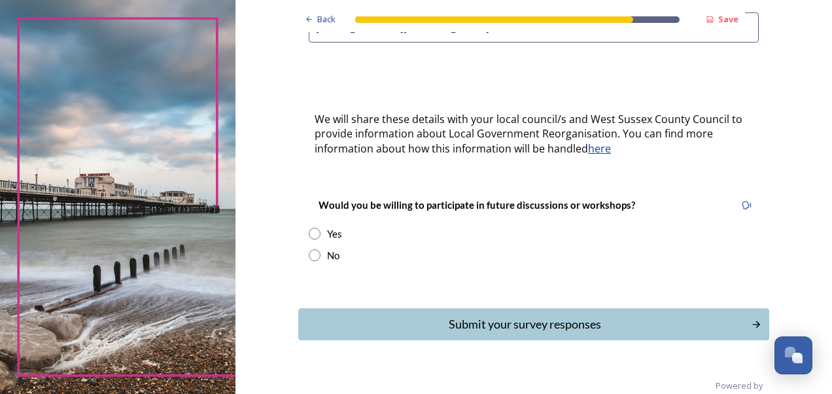
scroll to position [398, 0]
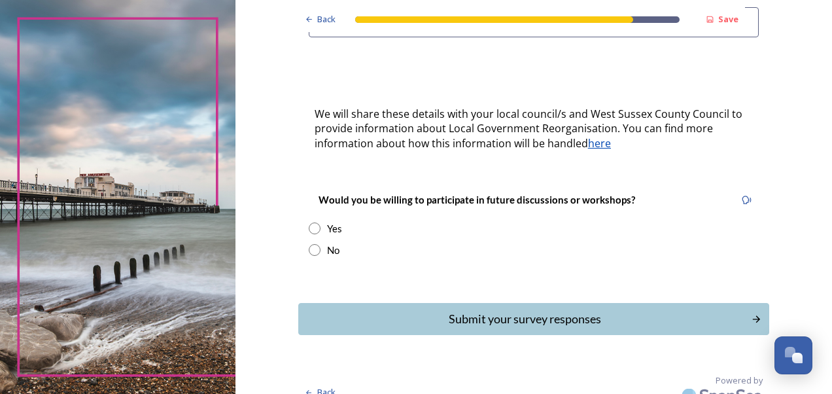
type input "[EMAIL_ADDRESS][DOMAIN_NAME]"
click at [309, 244] on input "radio" at bounding box center [315, 250] width 12 height 12
radio input "true"
click at [474, 310] on div "Submit your survey responses" at bounding box center [524, 319] width 443 height 18
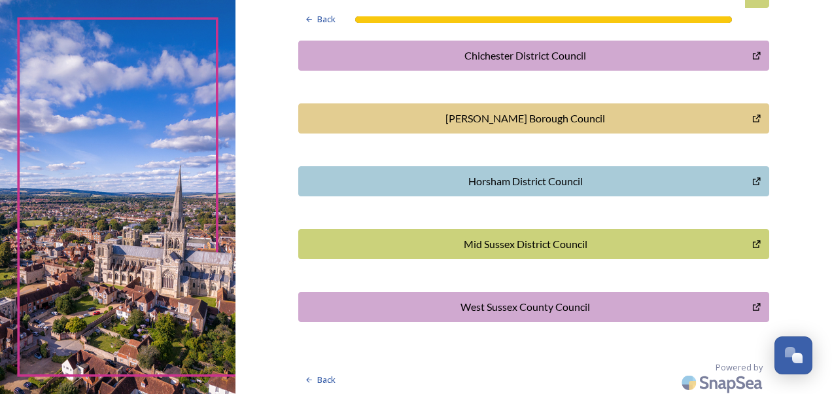
scroll to position [446, 0]
